Goal: Complete application form

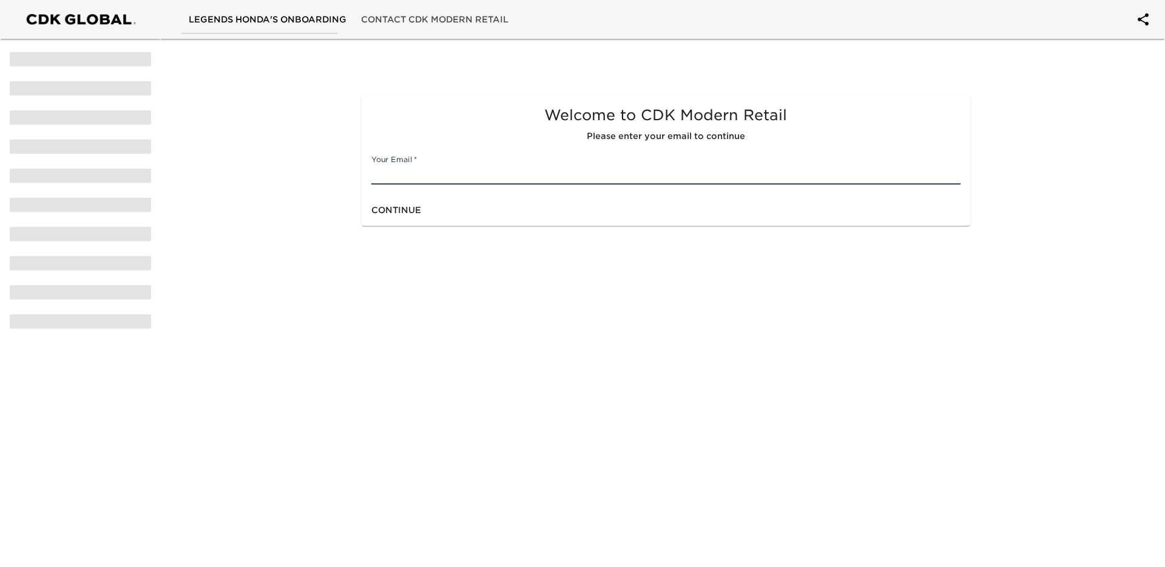
click at [424, 176] on input "text" at bounding box center [665, 174] width 588 height 19
type input "[EMAIL_ADDRESS][DOMAIN_NAME]"
click at [396, 207] on span "Continue" at bounding box center [396, 210] width 50 height 15
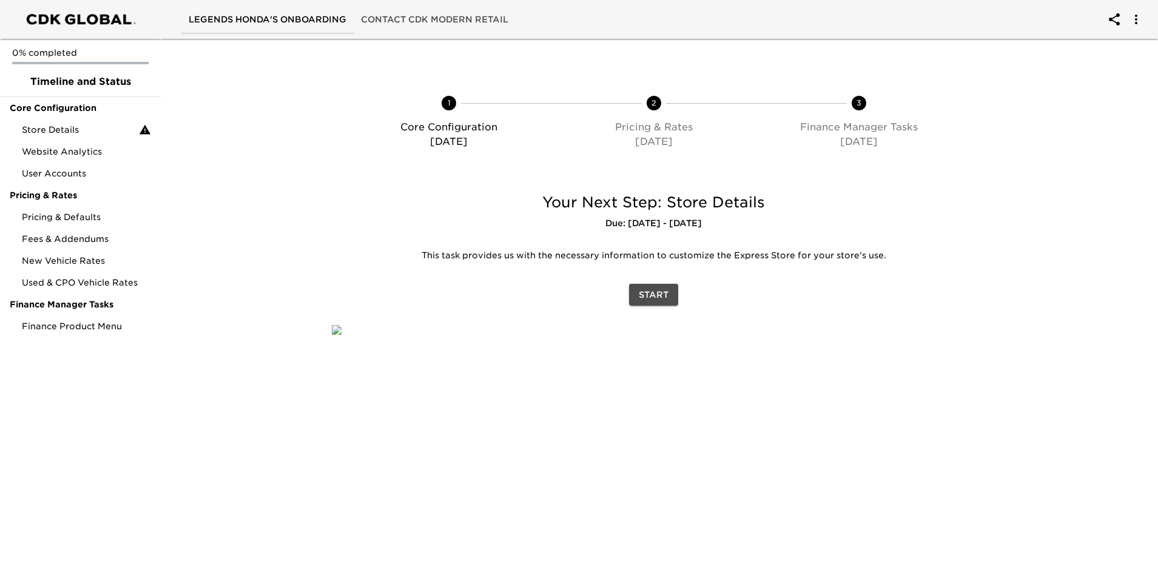
click at [661, 295] on span "Start" at bounding box center [654, 295] width 30 height 15
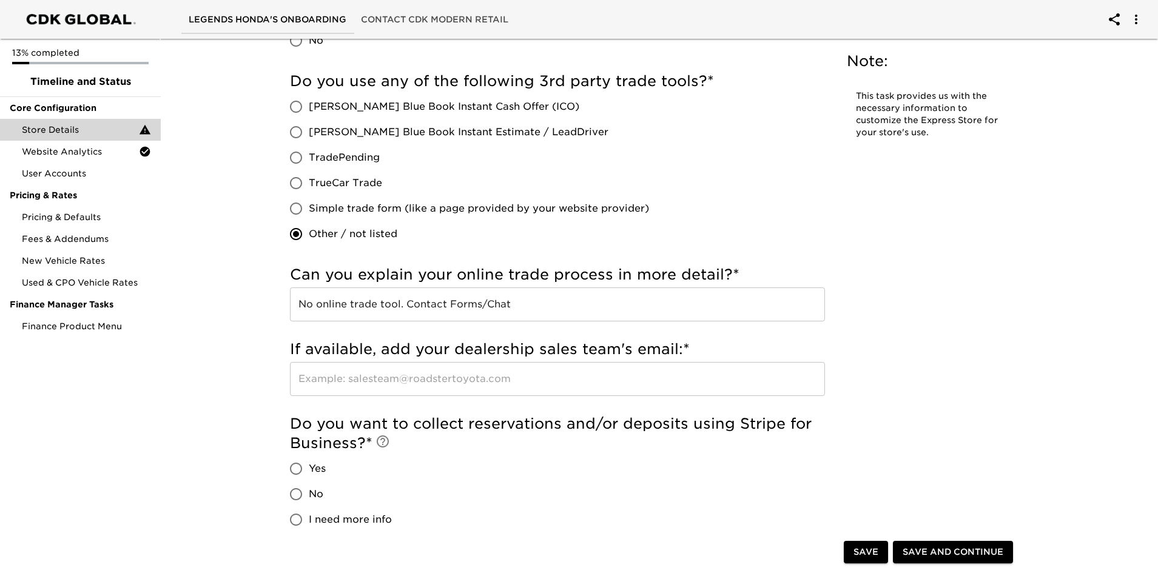
scroll to position [2430, 0]
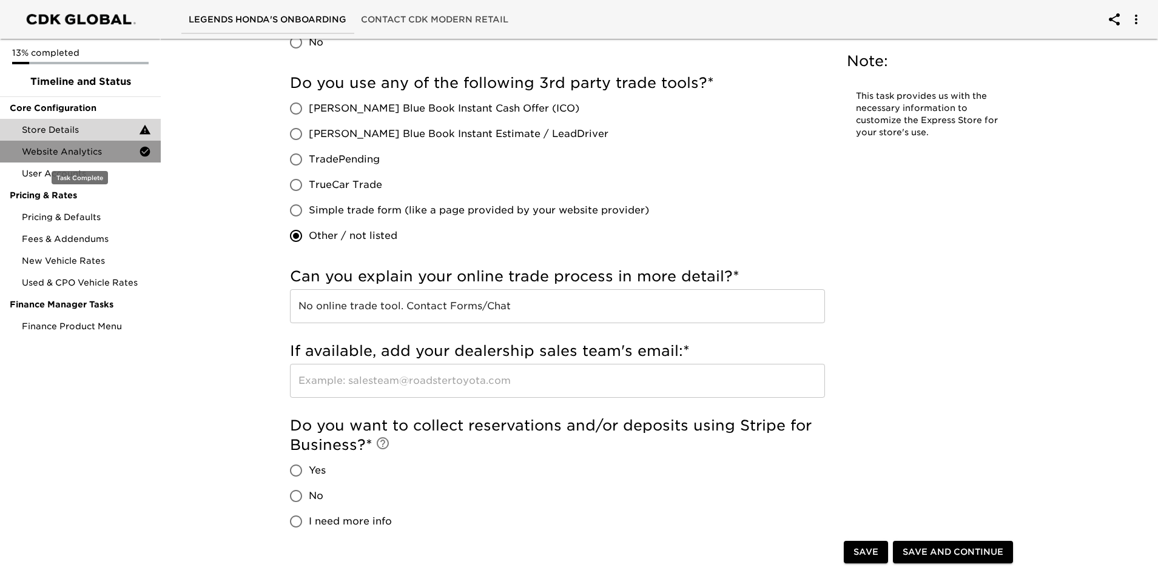
click at [78, 155] on span "Website Analytics" at bounding box center [80, 152] width 117 height 12
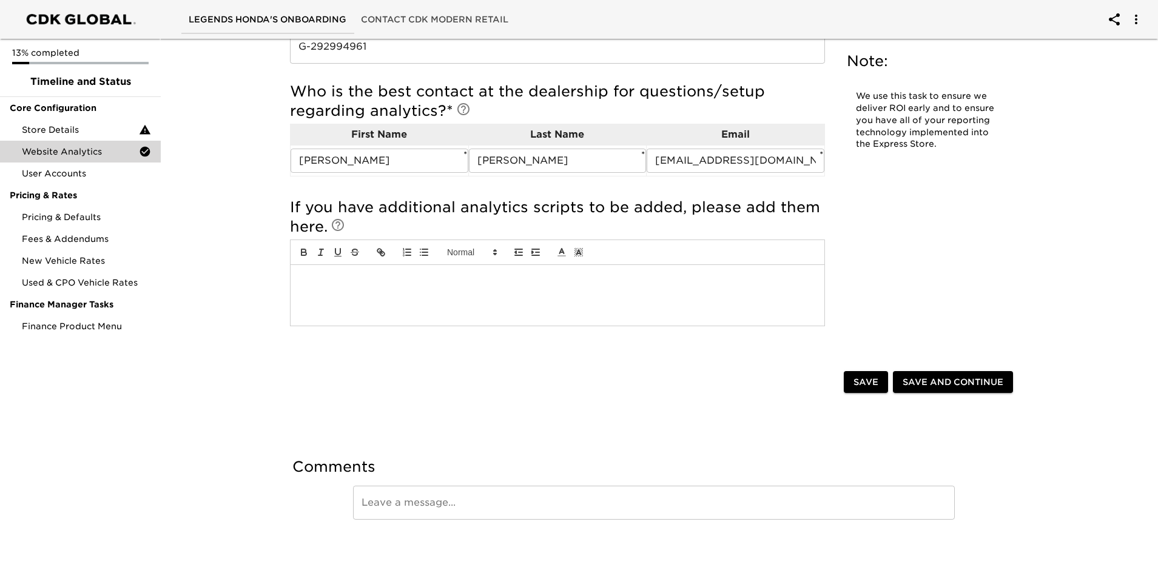
scroll to position [274, 0]
